Goal: Information Seeking & Learning: Learn about a topic

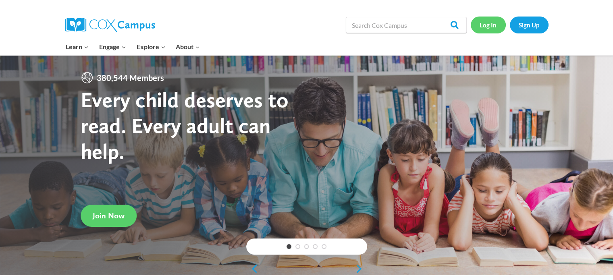
click at [481, 22] on link "Log In" at bounding box center [488, 25] width 35 height 17
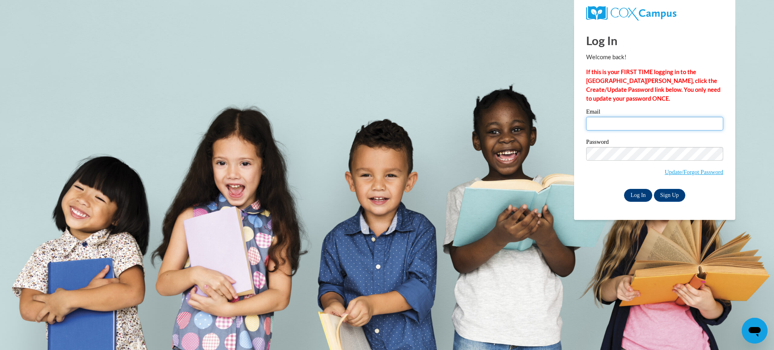
type input "ohlendch@wauwatosa.k12.wi.us"
click at [638, 193] on input "Log In" at bounding box center [638, 195] width 28 height 13
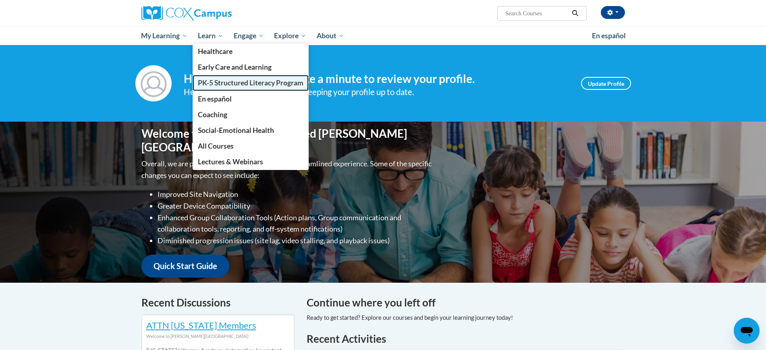
click at [216, 78] on link "PK-5 Structured Literacy Program" at bounding box center [251, 83] width 116 height 16
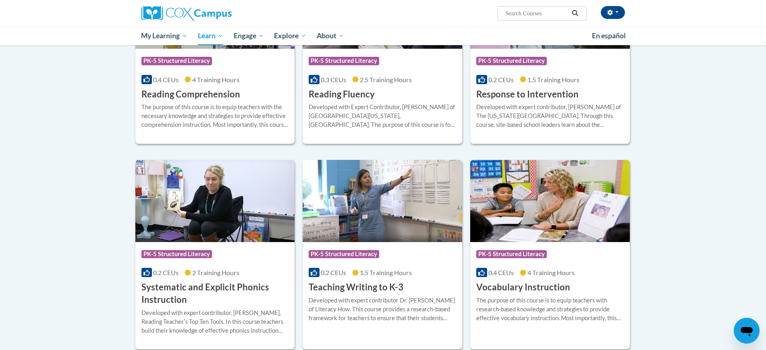
scroll to position [705, 0]
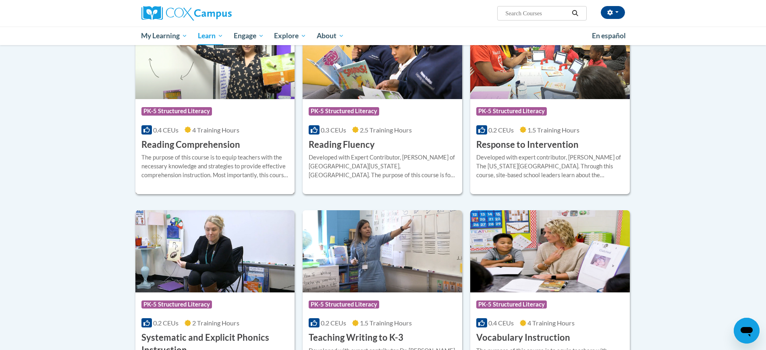
click at [213, 153] on div at bounding box center [214, 153] width 147 height 0
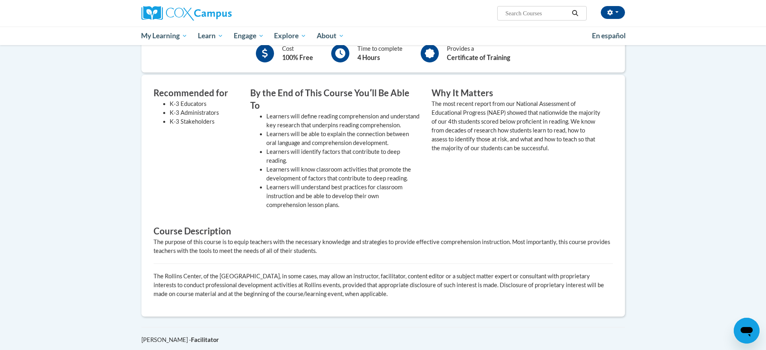
scroll to position [104, 0]
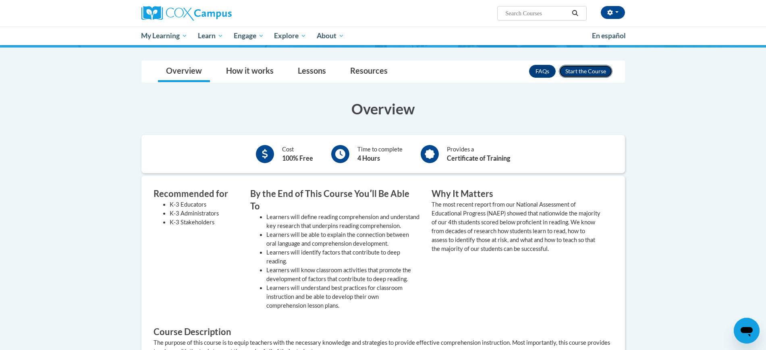
click at [587, 74] on button "Enroll" at bounding box center [586, 71] width 54 height 13
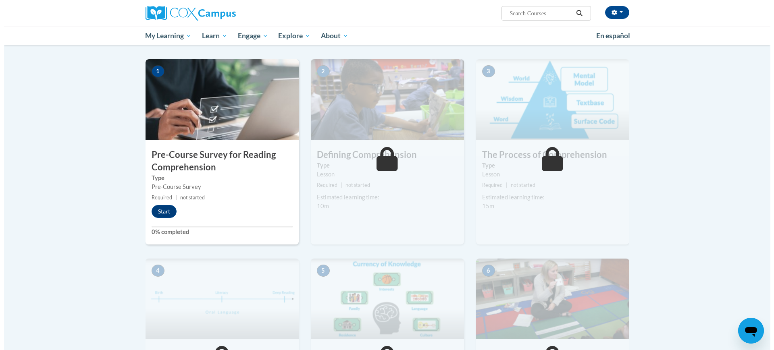
scroll to position [201, 0]
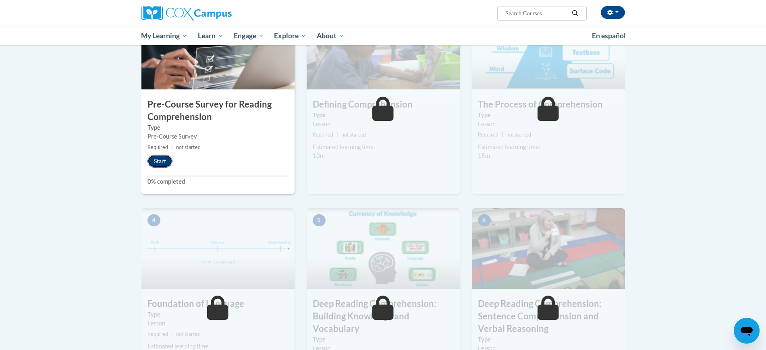
click at [164, 162] on button "Start" at bounding box center [159, 161] width 25 height 13
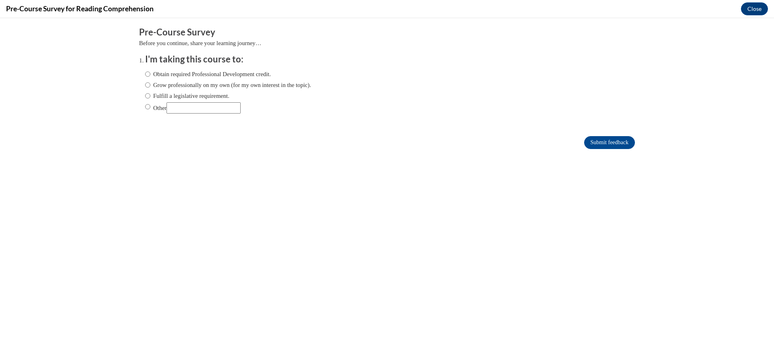
scroll to position [0, 0]
click at [166, 97] on label "Fulfill a legislative requirement." at bounding box center [187, 95] width 84 height 9
click at [150, 97] on input "Fulfill a legislative requirement." at bounding box center [147, 95] width 5 height 9
radio input "true"
click at [594, 142] on input "Submit feedback" at bounding box center [609, 142] width 51 height 13
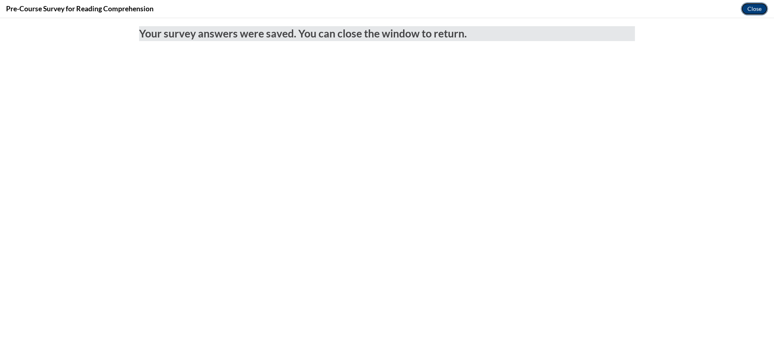
click at [747, 7] on button "Close" at bounding box center [753, 8] width 27 height 13
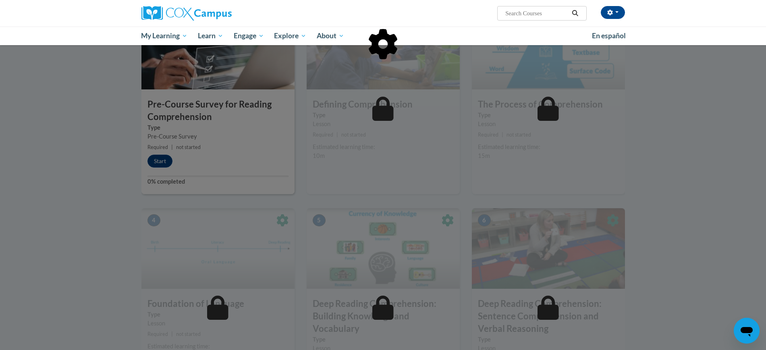
click at [216, 164] on div at bounding box center [383, 175] width 766 height 350
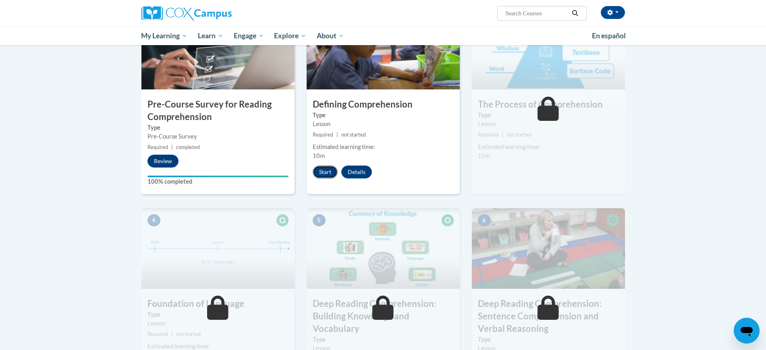
click at [323, 169] on button "Start" at bounding box center [325, 172] width 25 height 13
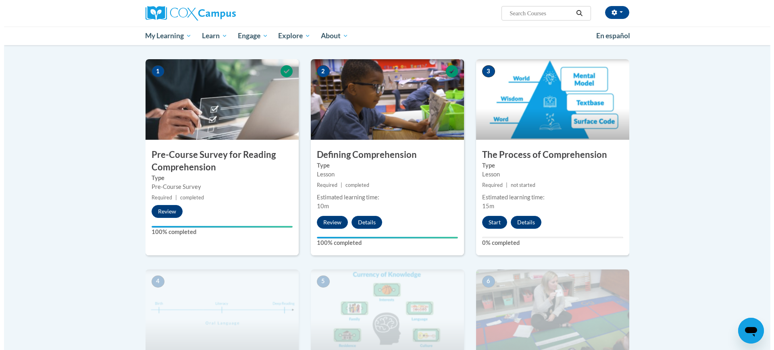
scroll to position [201, 0]
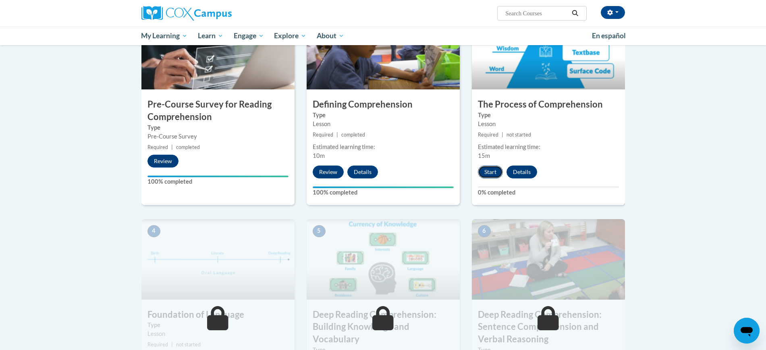
click at [492, 171] on button "Start" at bounding box center [490, 172] width 25 height 13
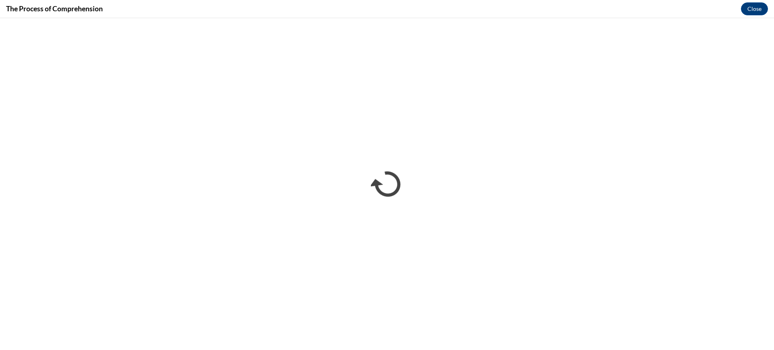
scroll to position [0, 0]
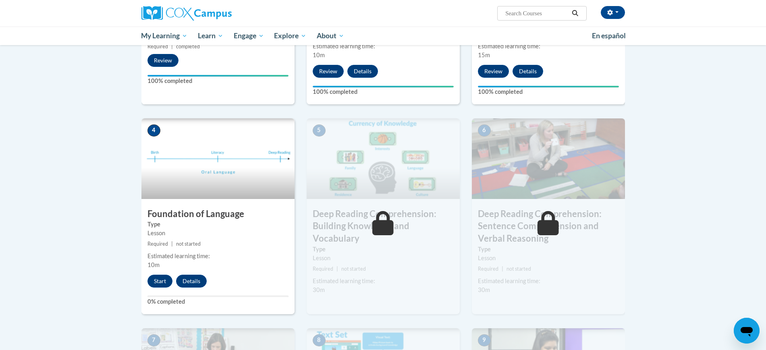
scroll to position [353, 0]
